Goal: Register for event/course

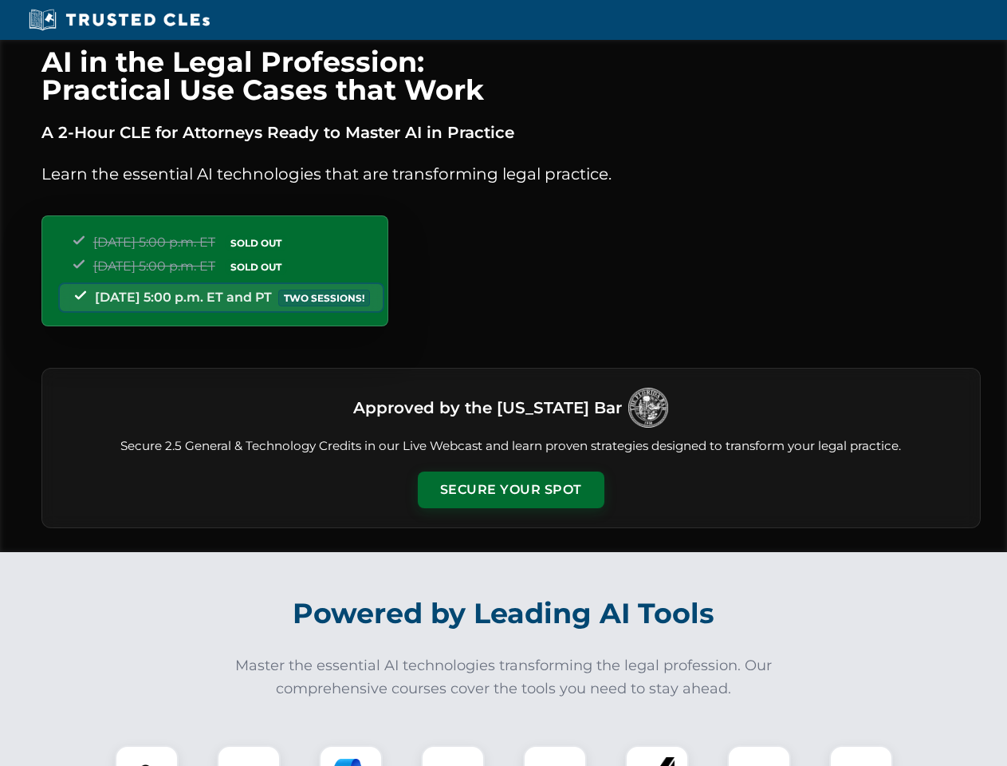
click at [510, 490] on button "Secure Your Spot" at bounding box center [511, 489] width 187 height 37
click at [147, 755] on img at bounding box center [147, 777] width 46 height 46
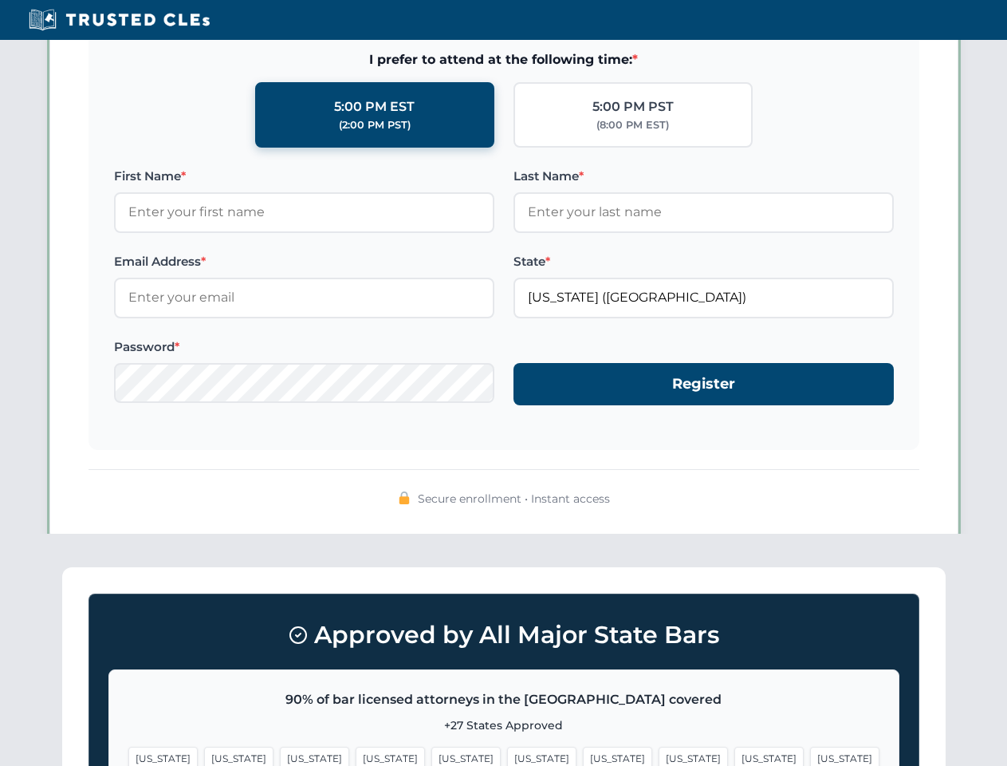
click at [583, 755] on span "[US_STATE]" at bounding box center [617, 757] width 69 height 23
click at [735, 755] on span "[US_STATE]" at bounding box center [769, 757] width 69 height 23
